Goal: Information Seeking & Learning: Learn about a topic

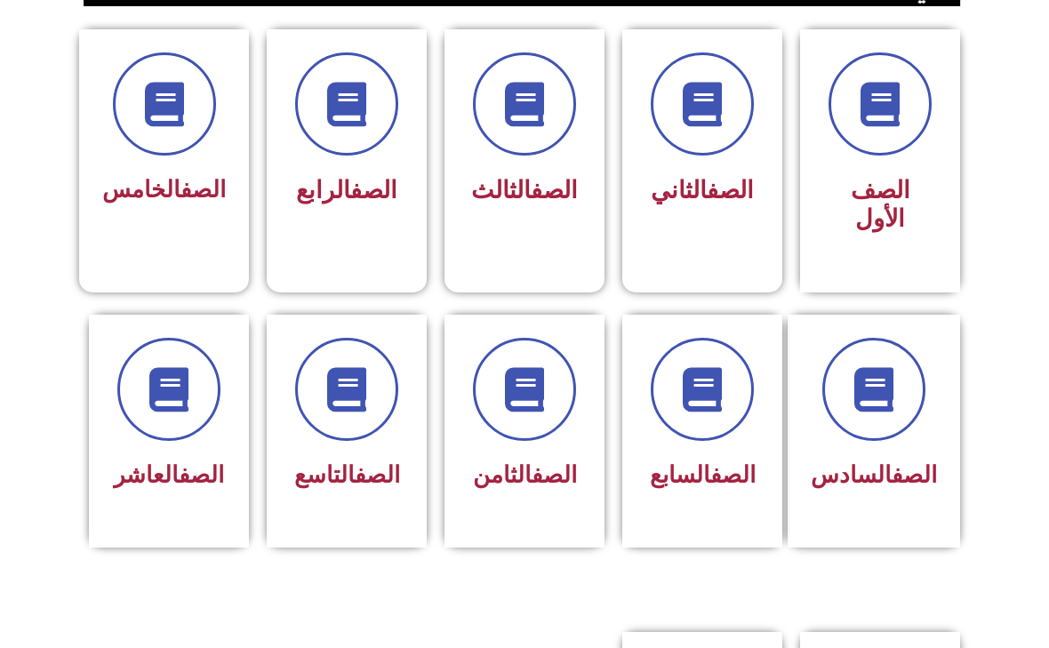
scroll to position [479, 0]
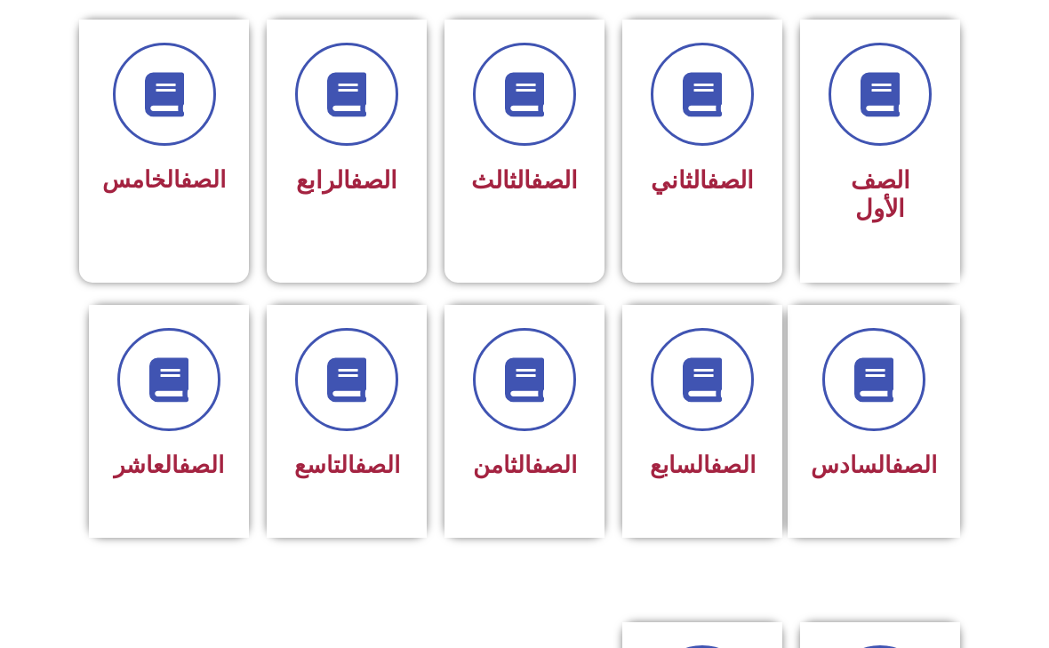
click at [697, 353] on span at bounding box center [702, 379] width 103 height 103
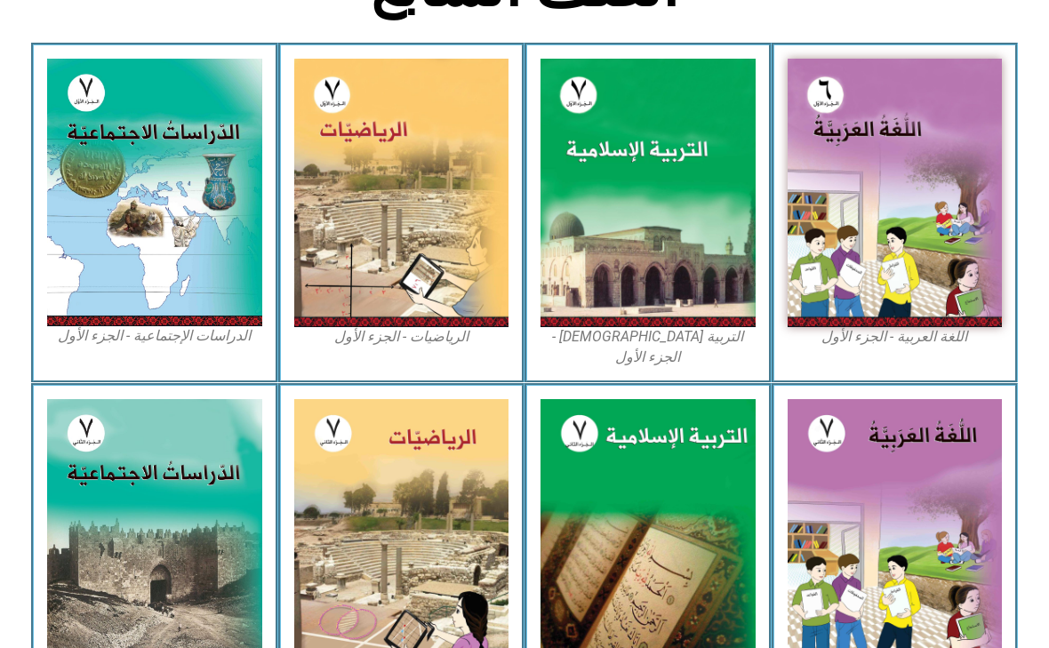
scroll to position [504, 0]
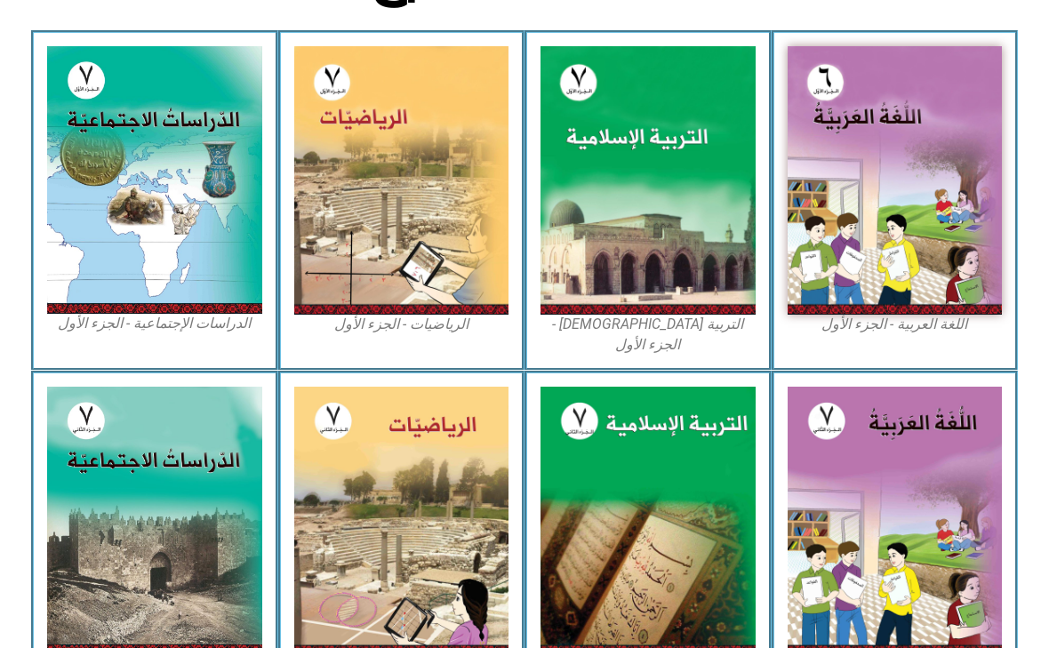
click at [104, 151] on img at bounding box center [154, 180] width 215 height 268
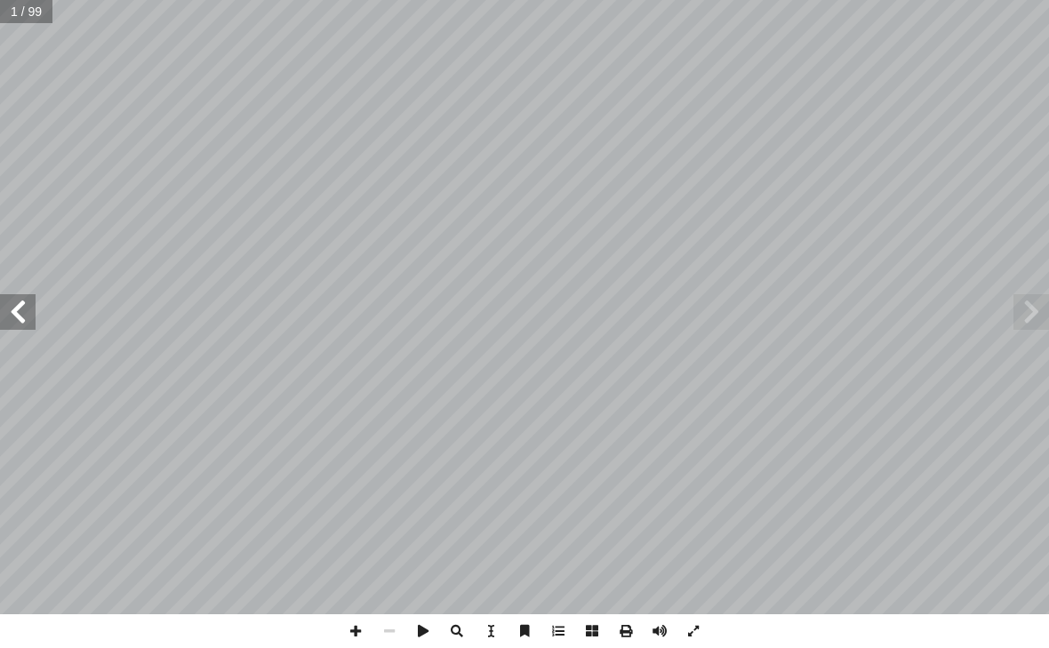
click at [19, 315] on span at bounding box center [18, 312] width 36 height 36
click at [27, 298] on span at bounding box center [18, 312] width 36 height 36
click at [28, 307] on span at bounding box center [18, 312] width 36 height 36
click at [31, 310] on span at bounding box center [18, 312] width 36 height 36
click at [32, 308] on span at bounding box center [18, 312] width 36 height 36
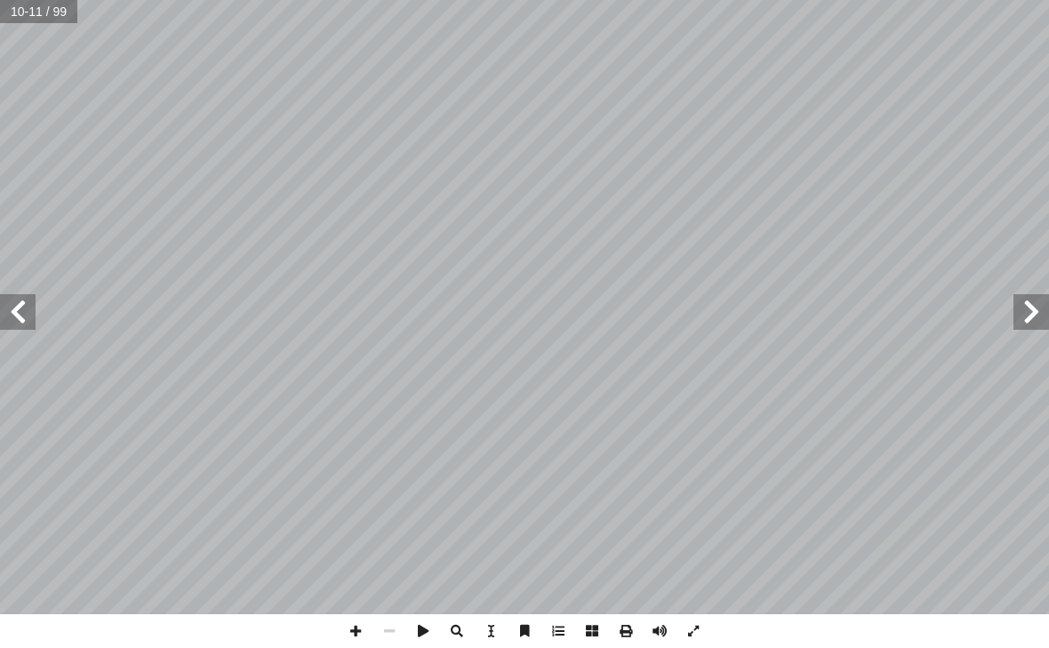
click at [1026, 312] on span at bounding box center [1031, 312] width 36 height 36
click at [22, 309] on span at bounding box center [18, 312] width 36 height 36
click at [23, 299] on span at bounding box center [18, 312] width 36 height 36
click at [31, 294] on span at bounding box center [18, 312] width 36 height 36
click at [29, 298] on span at bounding box center [18, 312] width 36 height 36
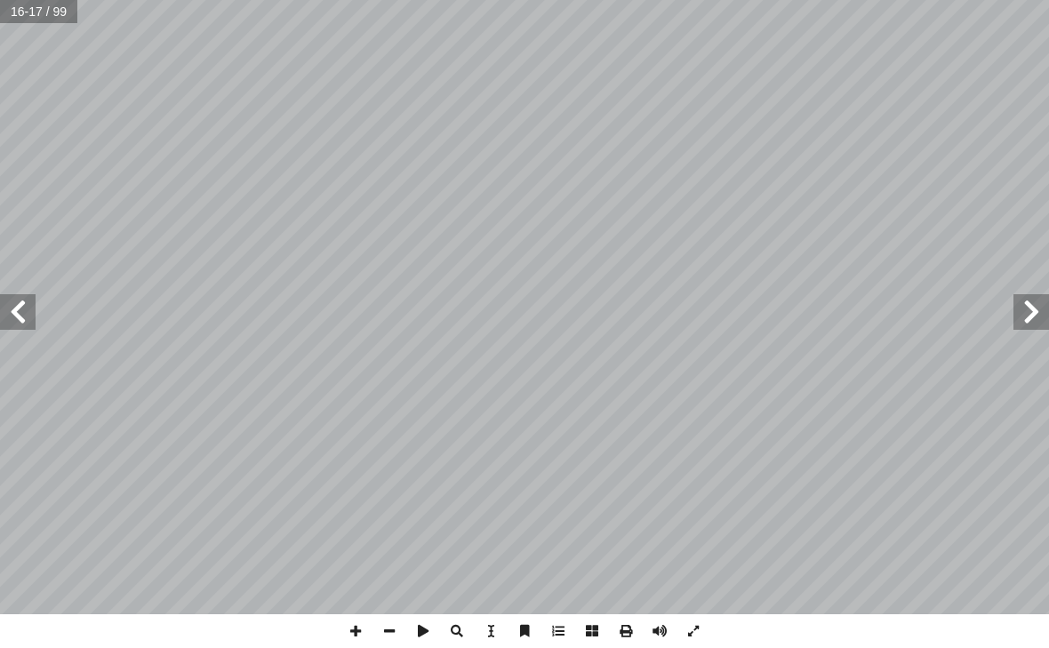
click at [24, 297] on span at bounding box center [18, 312] width 36 height 36
click at [1028, 312] on span at bounding box center [1031, 312] width 36 height 36
click at [1029, 307] on span at bounding box center [1031, 312] width 36 height 36
click at [1035, 301] on span at bounding box center [1031, 312] width 36 height 36
click at [1024, 299] on span at bounding box center [1031, 312] width 36 height 36
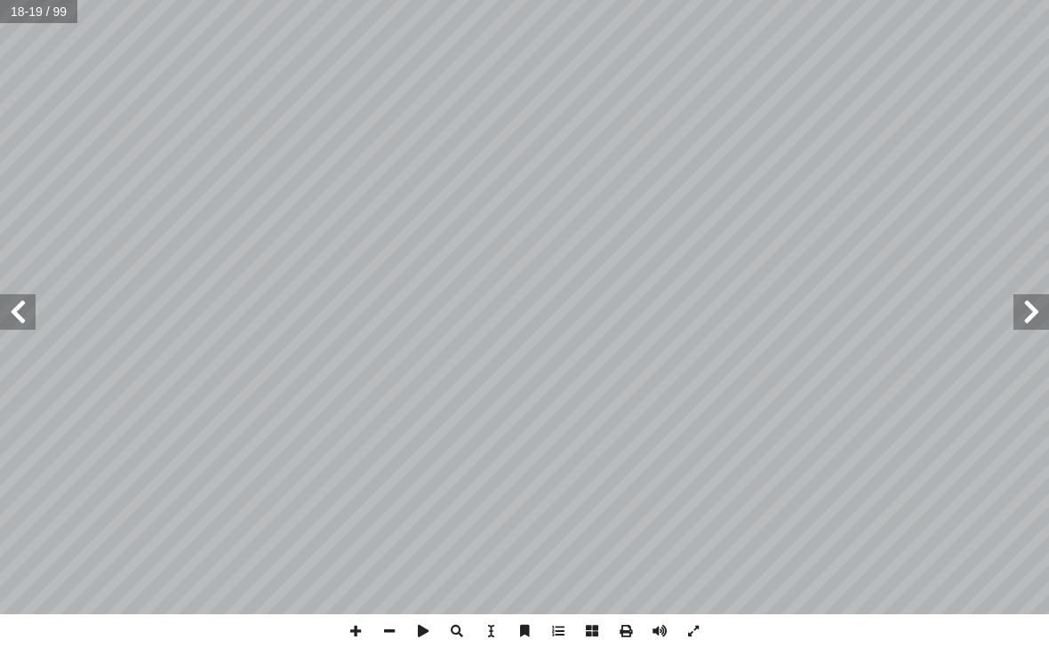
click at [30, 308] on span at bounding box center [18, 312] width 36 height 36
click at [1017, 310] on span at bounding box center [1031, 312] width 36 height 36
click at [1023, 314] on span at bounding box center [1031, 312] width 36 height 36
click at [1039, 300] on span at bounding box center [1031, 312] width 36 height 36
click at [11, 316] on span at bounding box center [18, 312] width 36 height 36
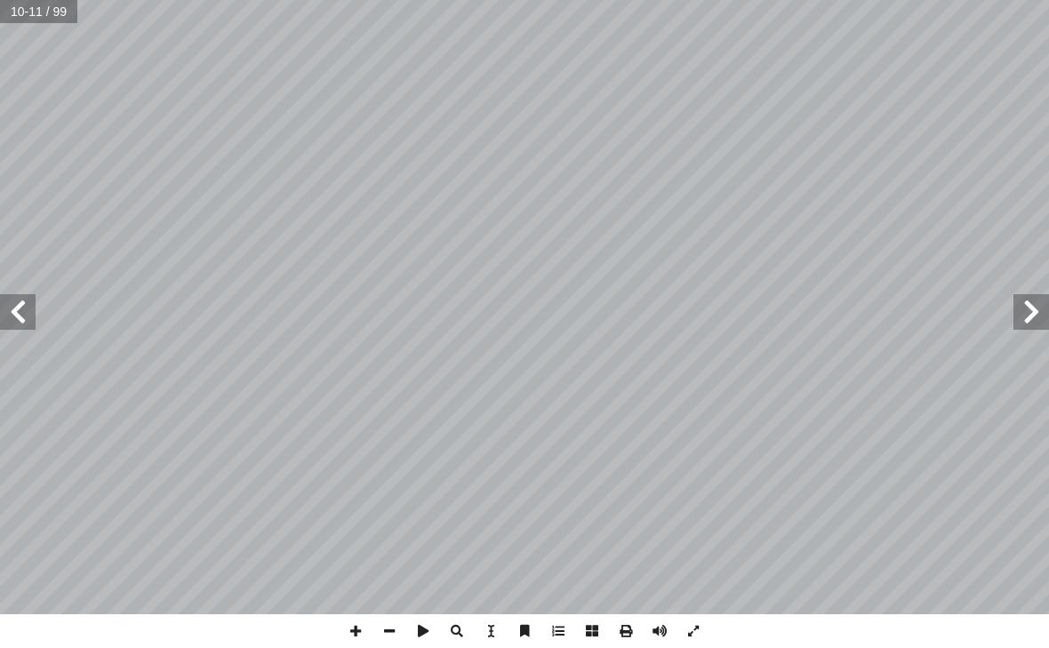
click at [1013, 305] on span at bounding box center [1031, 312] width 36 height 36
click at [23, 295] on span at bounding box center [18, 312] width 36 height 36
click at [17, 303] on span at bounding box center [18, 312] width 36 height 36
click at [26, 312] on span at bounding box center [18, 312] width 36 height 36
click at [1022, 302] on span at bounding box center [1031, 312] width 36 height 36
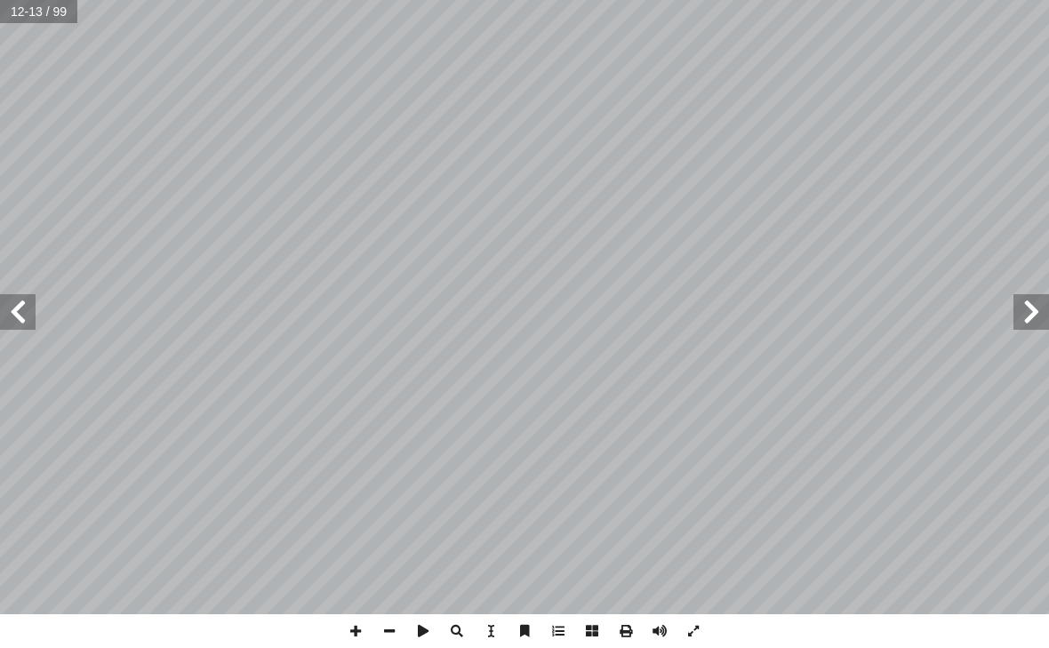
click at [1018, 319] on span at bounding box center [1031, 312] width 36 height 36
click at [1021, 308] on span at bounding box center [1031, 312] width 36 height 36
click at [1042, 313] on span at bounding box center [1031, 312] width 36 height 36
click at [24, 316] on span at bounding box center [18, 312] width 36 height 36
click at [25, 322] on span at bounding box center [18, 312] width 36 height 36
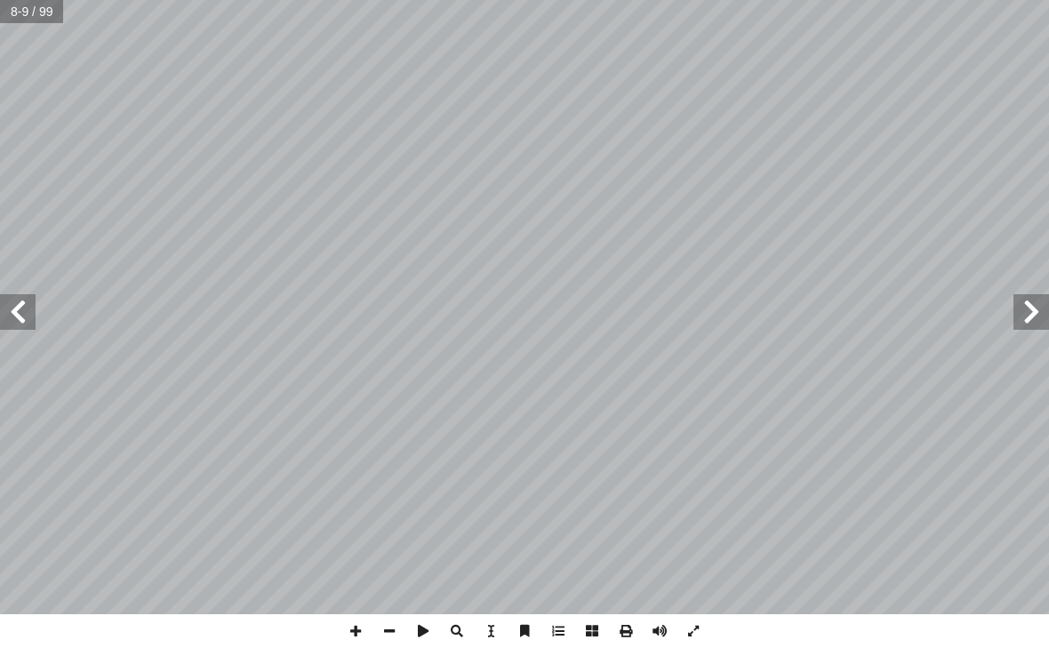
click at [28, 317] on span at bounding box center [18, 312] width 36 height 36
click at [29, 316] on span at bounding box center [18, 312] width 36 height 36
click at [25, 302] on span at bounding box center [18, 312] width 36 height 36
click at [1014, 300] on span at bounding box center [1031, 312] width 36 height 36
click at [1015, 300] on span at bounding box center [1031, 312] width 36 height 36
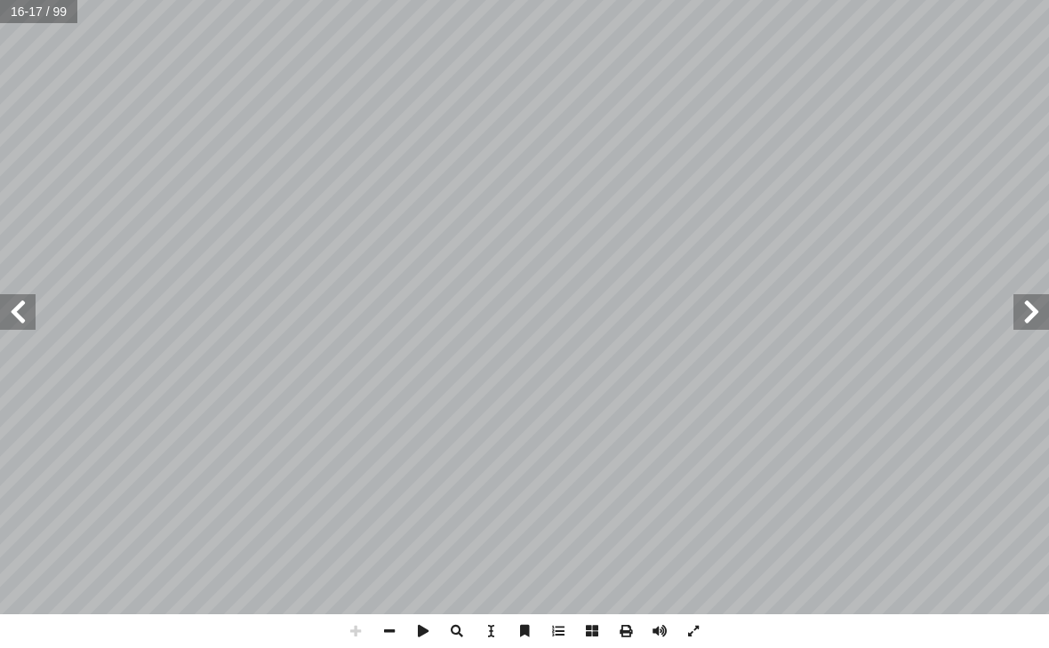
click at [1013, 300] on span at bounding box center [1031, 312] width 36 height 36
click at [1023, 306] on span at bounding box center [1031, 312] width 36 height 36
click at [1025, 316] on span at bounding box center [1031, 312] width 36 height 36
click at [9, 302] on span at bounding box center [18, 312] width 36 height 36
click at [1024, 300] on span at bounding box center [1031, 312] width 36 height 36
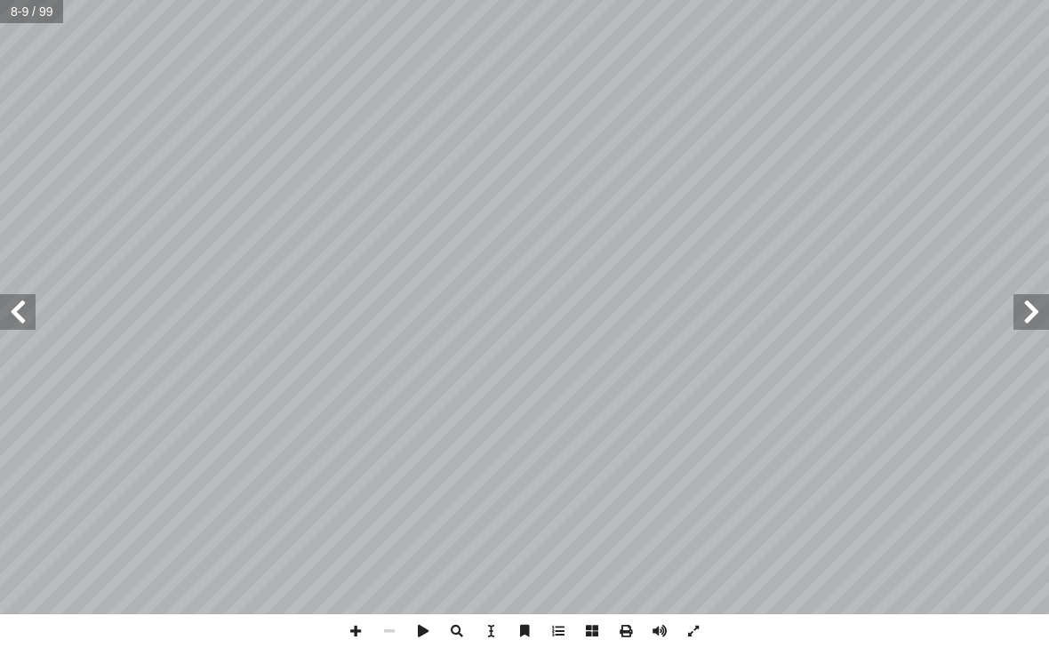
click at [20, 308] on span at bounding box center [18, 312] width 36 height 36
click at [1022, 324] on span at bounding box center [1031, 312] width 36 height 36
click at [19, 318] on span at bounding box center [18, 312] width 36 height 36
click at [23, 308] on span at bounding box center [18, 312] width 36 height 36
click at [19, 311] on span at bounding box center [18, 312] width 36 height 36
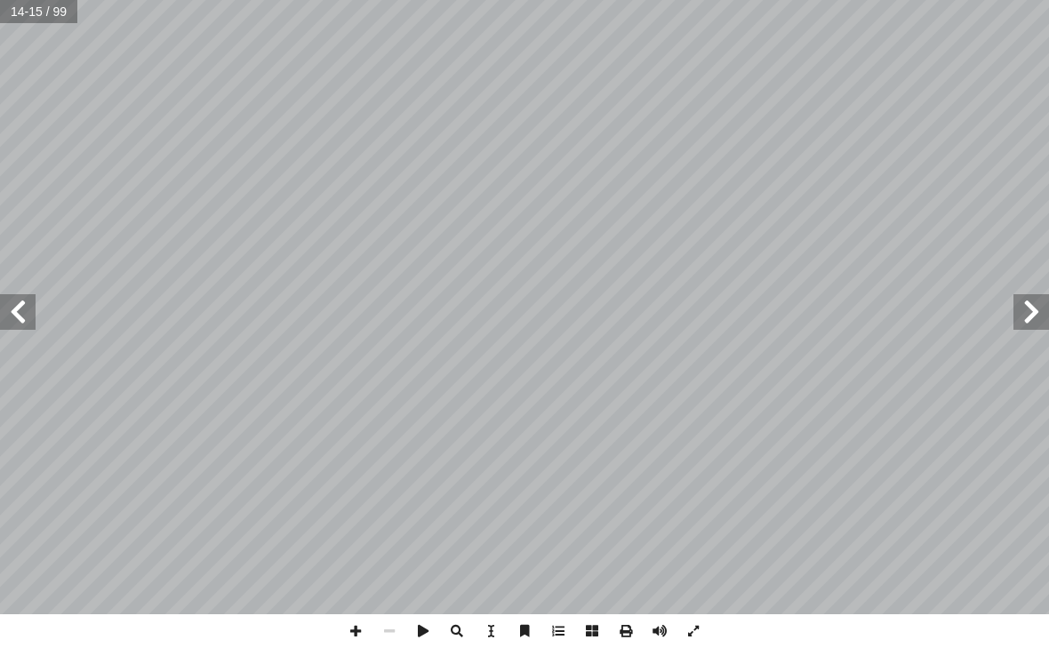
click at [1014, 318] on span at bounding box center [1031, 312] width 36 height 36
click at [1019, 322] on span at bounding box center [1031, 312] width 36 height 36
click at [10, 300] on span at bounding box center [18, 312] width 36 height 36
click at [22, 315] on span at bounding box center [18, 312] width 36 height 36
